Goal: Find specific page/section: Find specific page/section

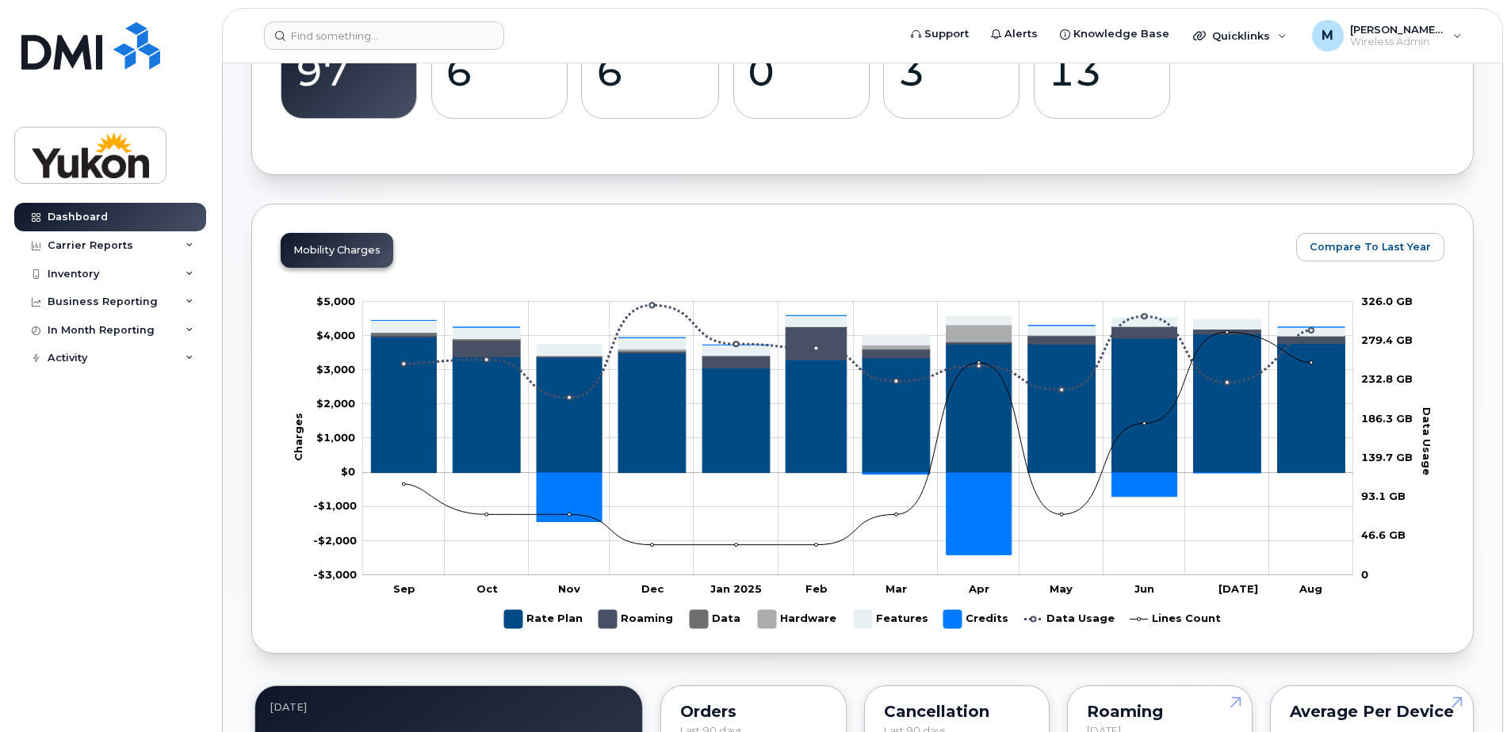
scroll to position [396, 0]
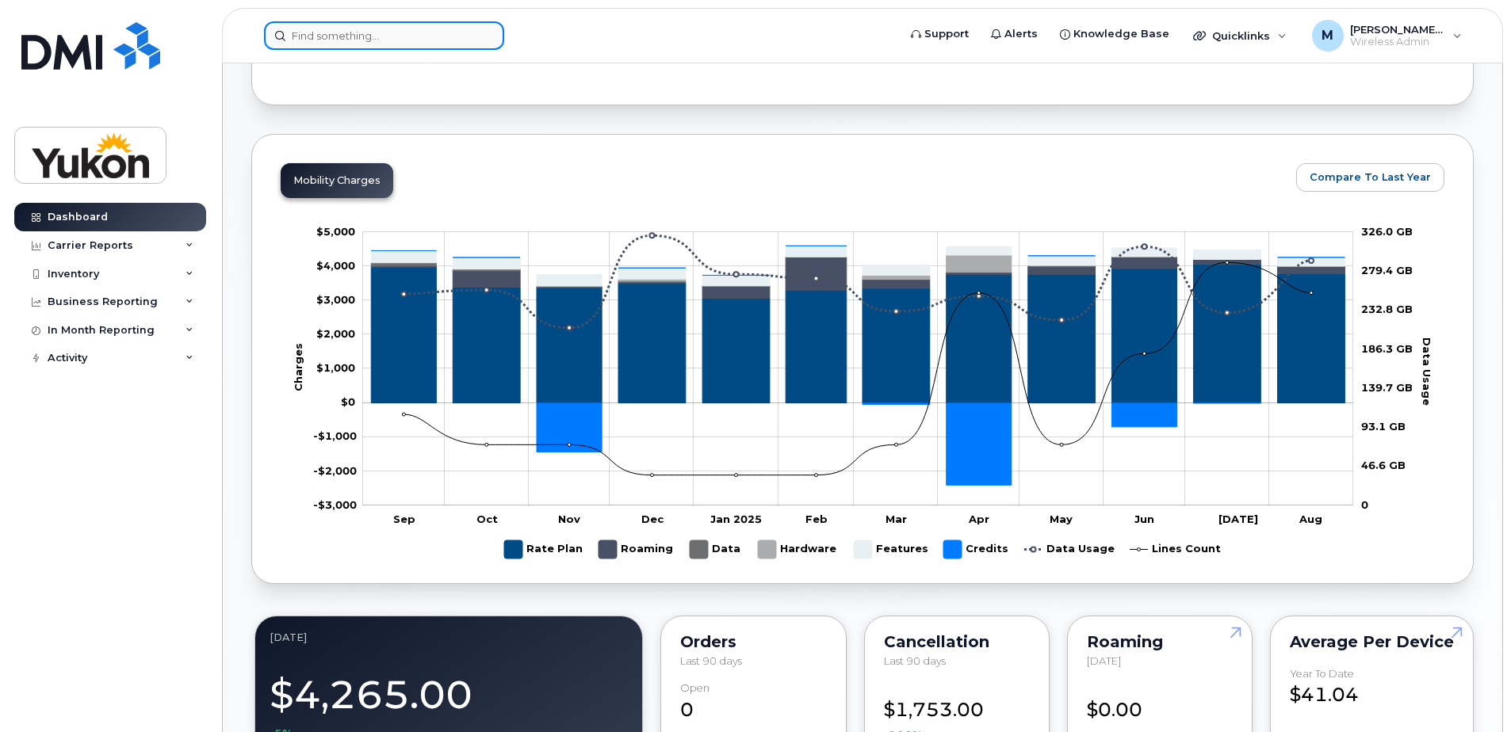
click at [443, 40] on input at bounding box center [384, 35] width 240 height 29
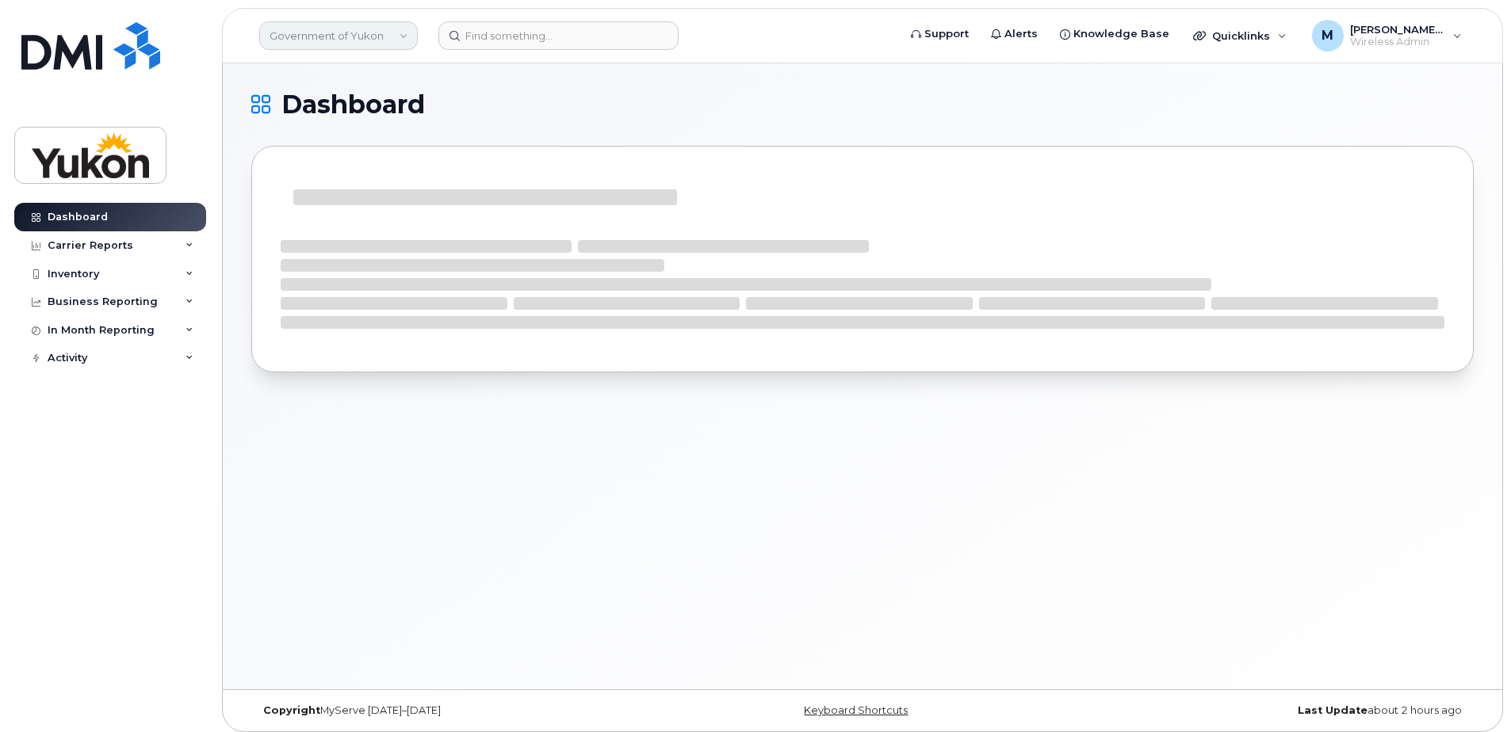
click at [369, 29] on link "Government of Yukon" at bounding box center [338, 35] width 159 height 29
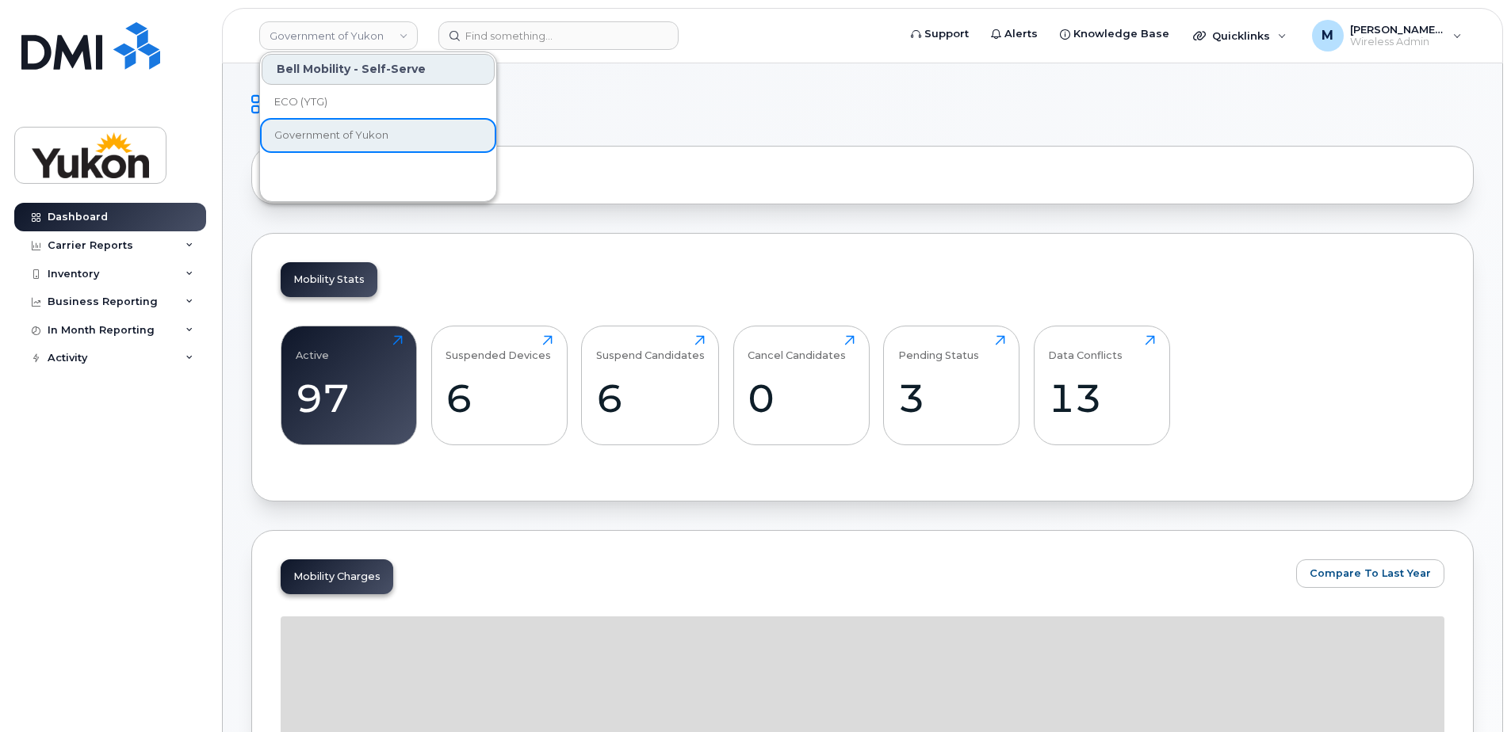
drag, startPoint x: 705, startPoint y: 90, endPoint x: 670, endPoint y: 74, distance: 38.0
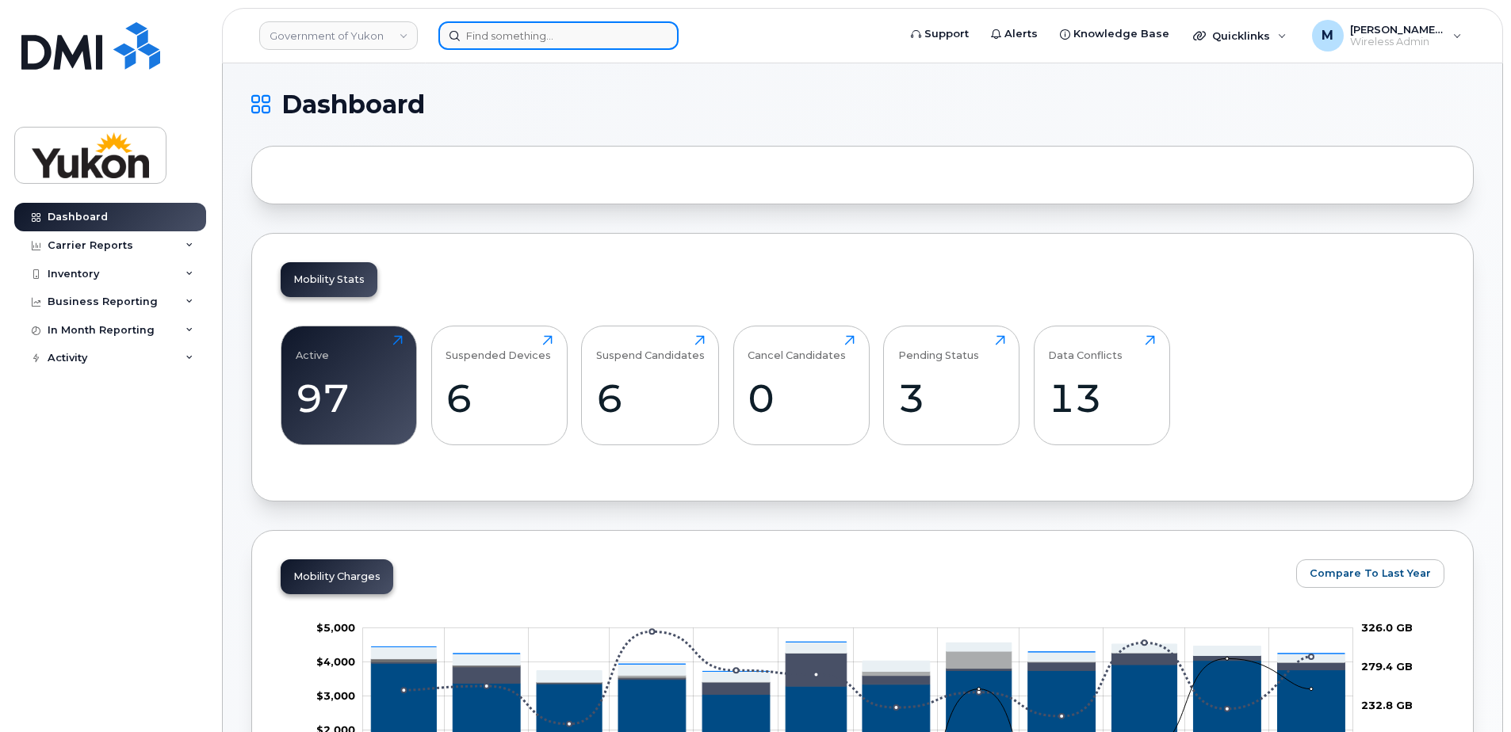
click at [547, 38] on input at bounding box center [558, 35] width 240 height 29
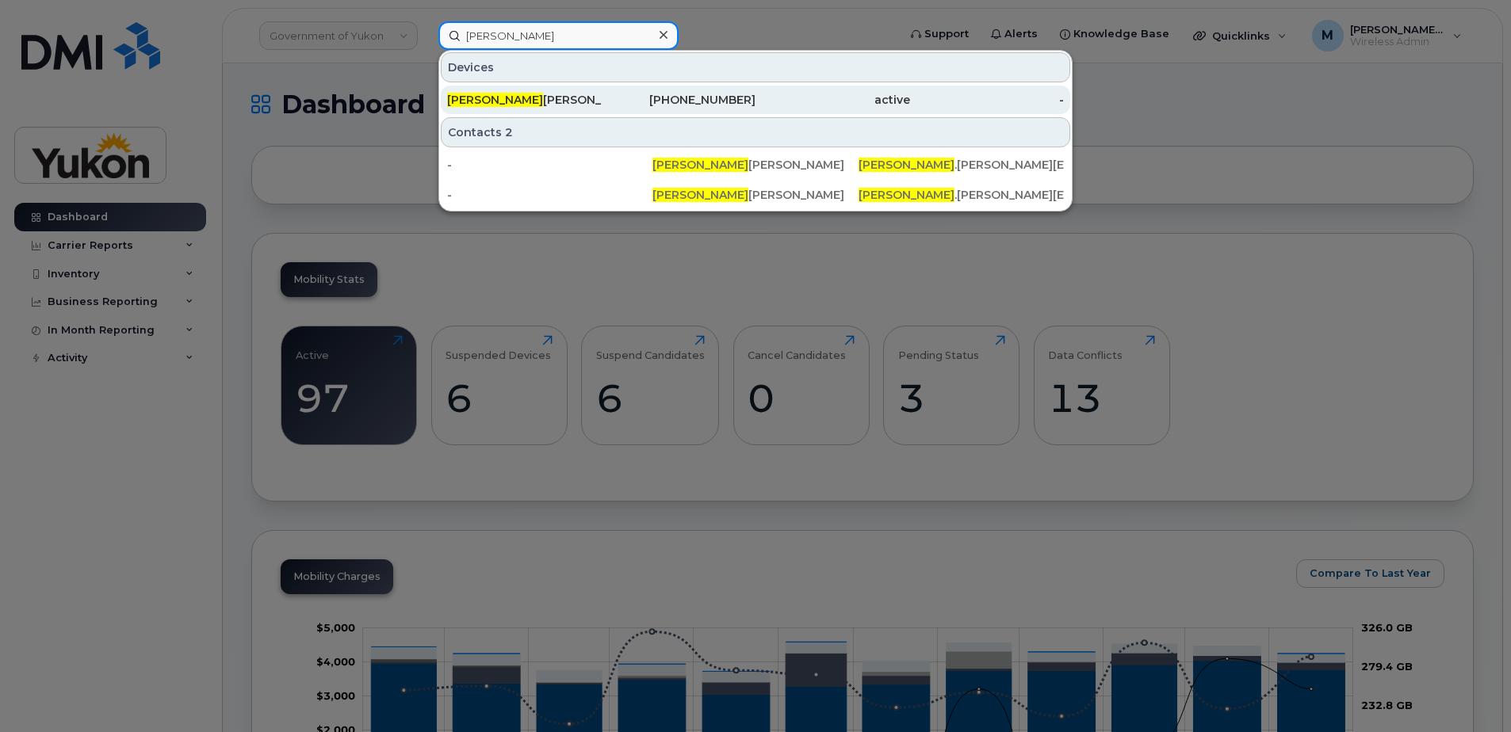
type input "Heather"
click at [563, 103] on div "Heather Gillespie" at bounding box center [524, 100] width 155 height 16
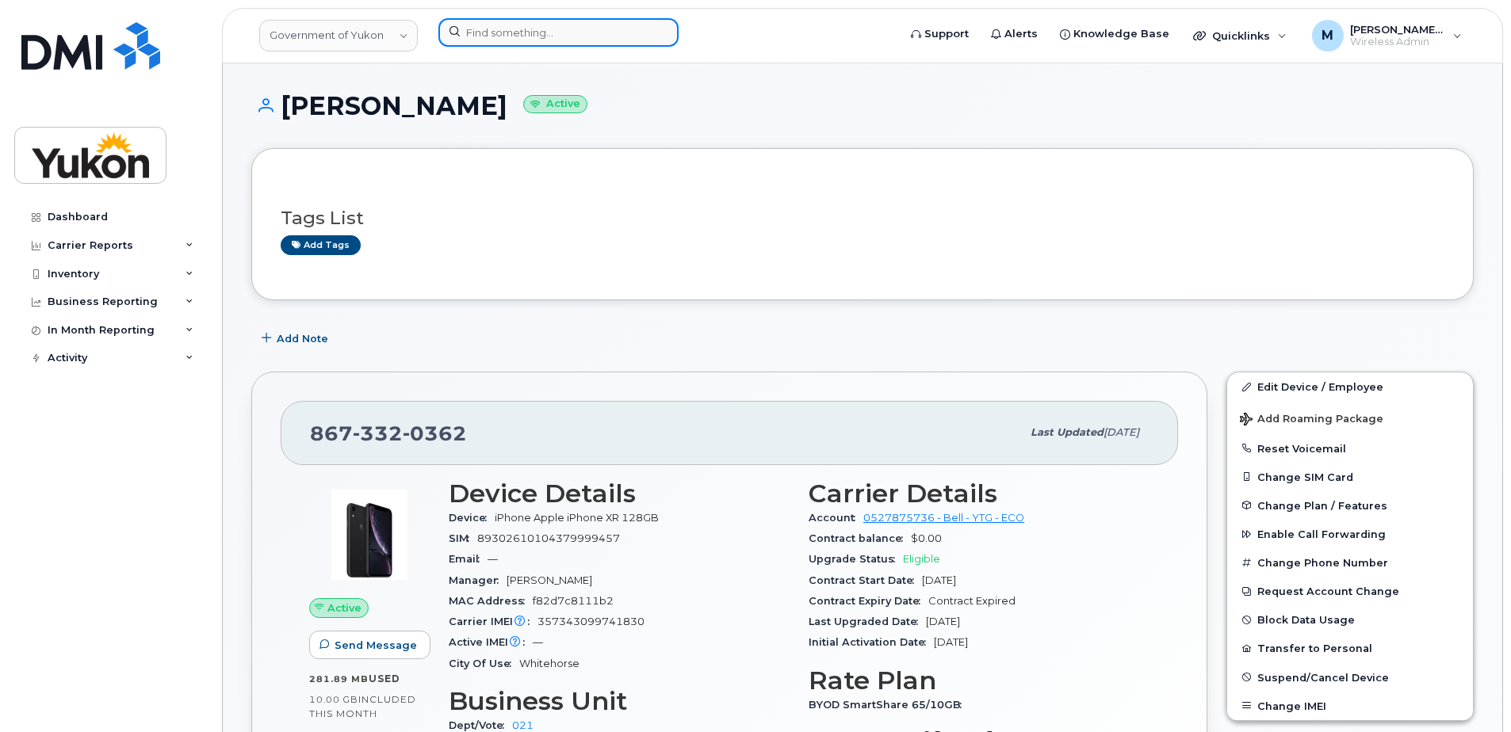
click at [512, 22] on input at bounding box center [558, 32] width 240 height 29
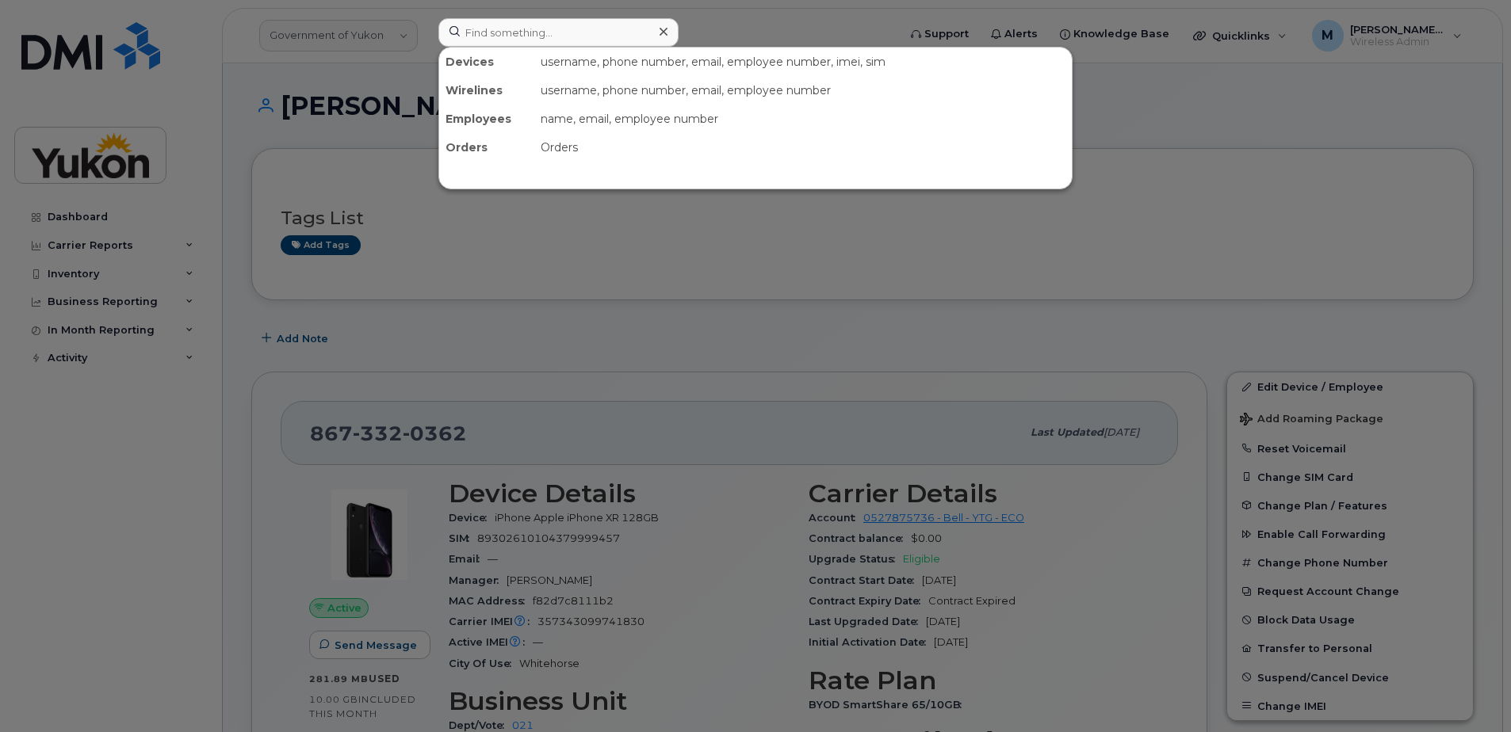
click at [789, 26] on div at bounding box center [755, 366] width 1511 height 732
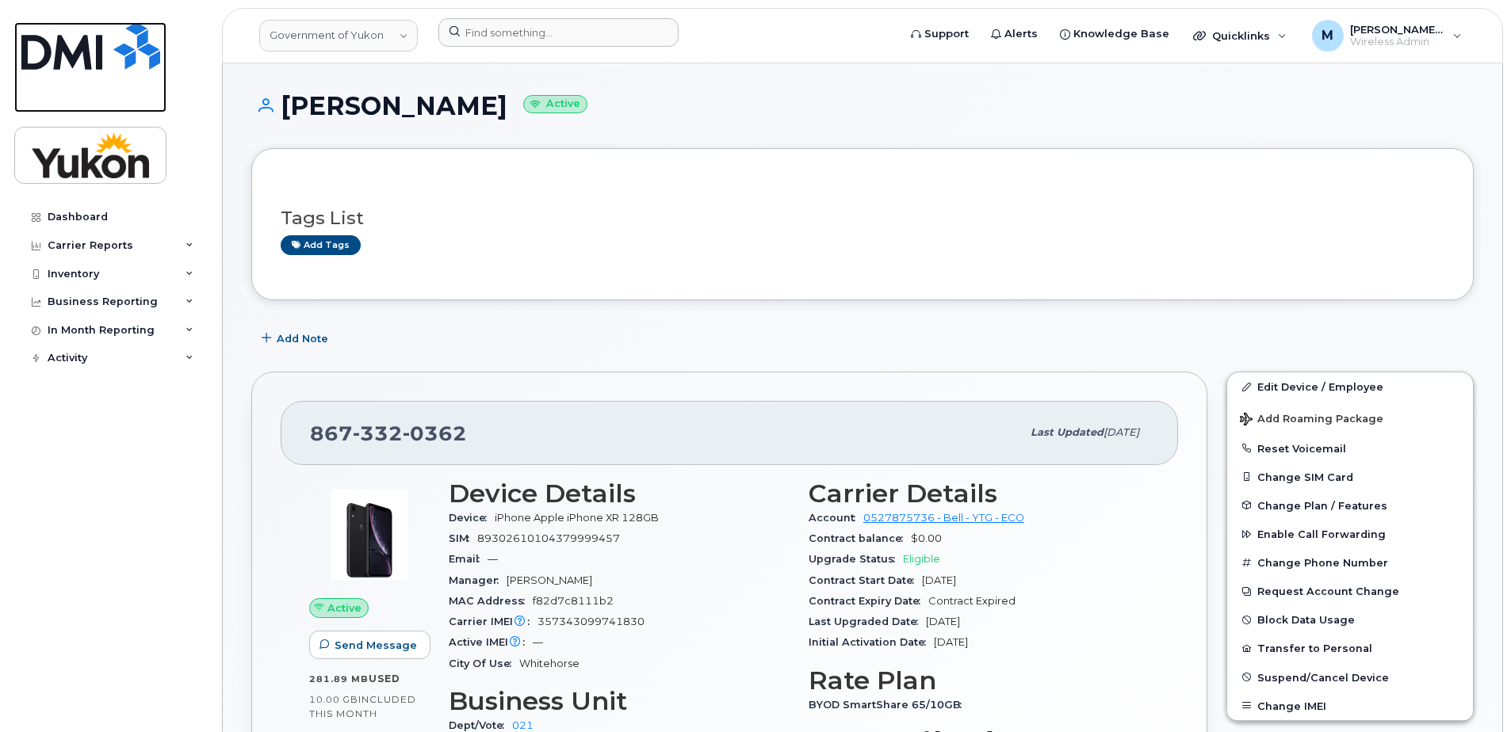
click at [89, 58] on img at bounding box center [90, 46] width 139 height 48
